Goal: Use online tool/utility: Utilize a website feature to perform a specific function

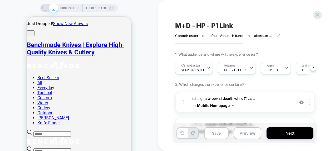
scroll to position [0, 0]
click at [42, 9] on icon at bounding box center [44, 8] width 5 height 5
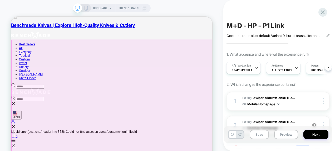
scroll to position [14, 0]
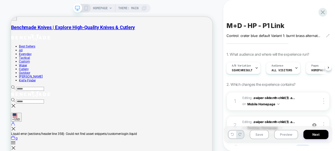
click at [86, 7] on icon at bounding box center [86, 8] width 5 height 5
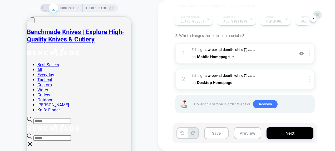
scroll to position [49, 0]
click at [244, 133] on button "Preview" at bounding box center [247, 133] width 27 height 12
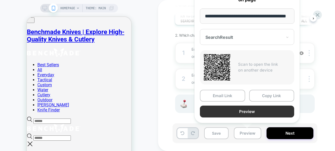
scroll to position [0, 0]
click at [244, 110] on button "Preview" at bounding box center [247, 111] width 94 height 12
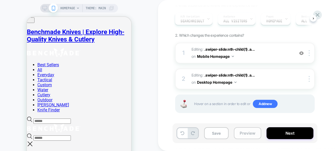
click at [246, 133] on button "Preview" at bounding box center [247, 133] width 27 height 12
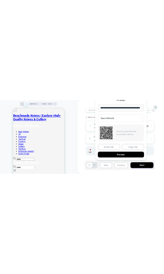
scroll to position [0, 21]
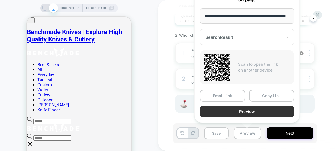
click at [249, 113] on button "Preview" at bounding box center [247, 111] width 94 height 12
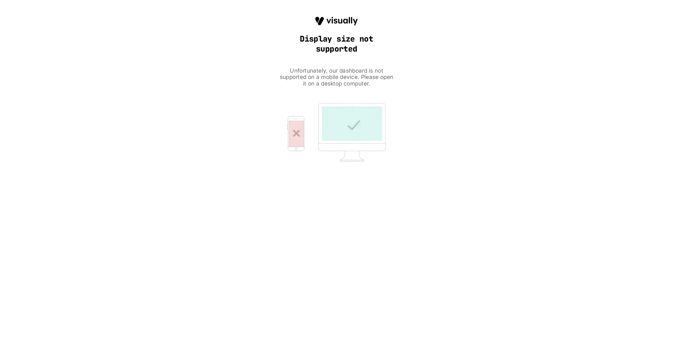
scroll to position [0, 0]
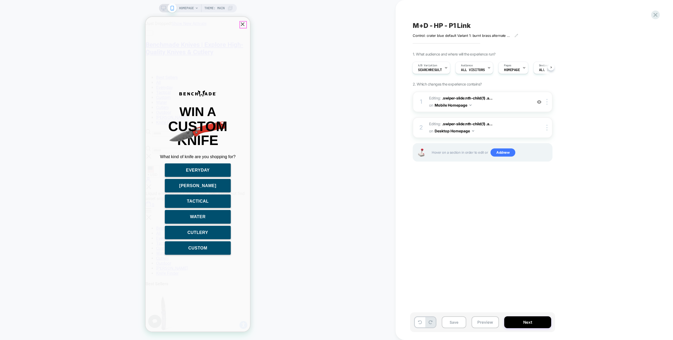
click at [242, 25] on icon "Close popup" at bounding box center [242, 24] width 6 height 6
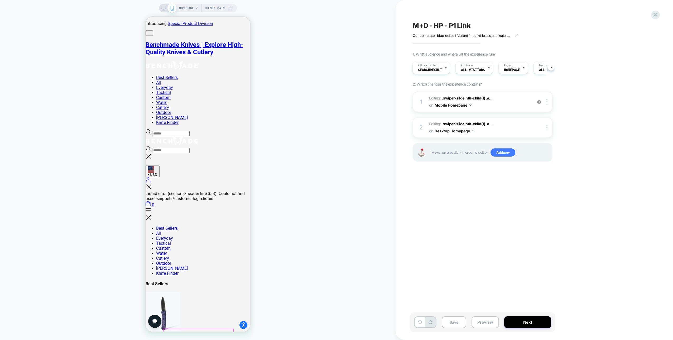
click at [335, 150] on button "Preview" at bounding box center [484, 323] width 27 height 12
